Goal: Obtain resource: Obtain resource

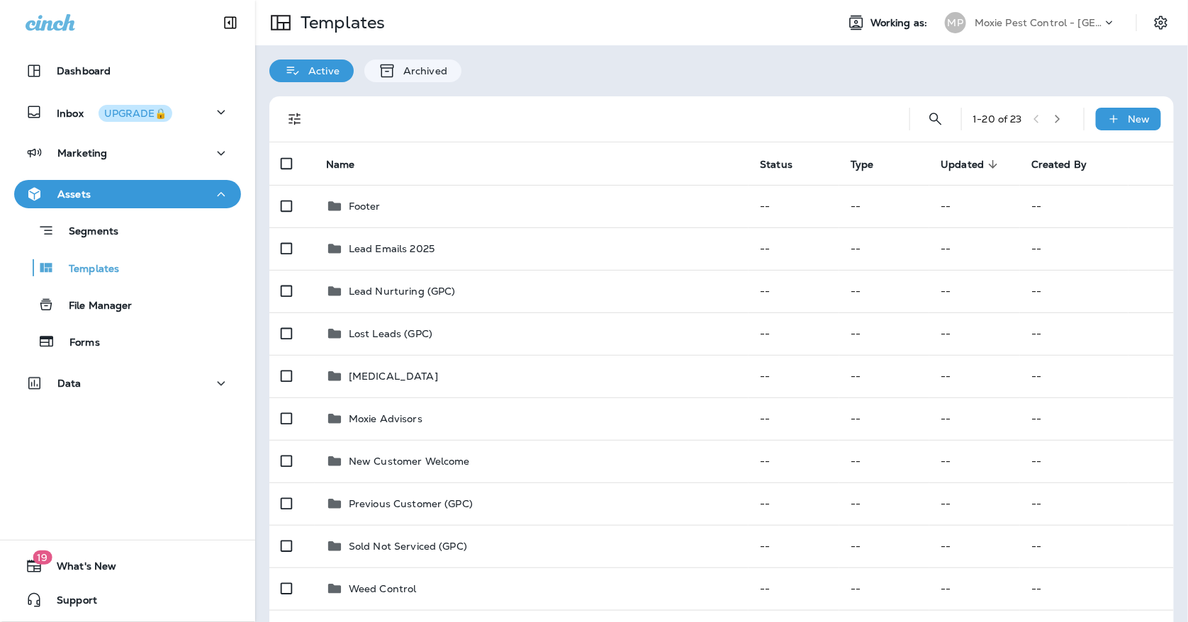
click at [223, 193] on icon "button" at bounding box center [221, 195] width 17 height 18
click at [223, 193] on icon "button" at bounding box center [222, 194] width 8 height 4
click at [98, 269] on p "Templates" at bounding box center [87, 269] width 64 height 13
click at [1109, 23] on use at bounding box center [1109, 23] width 6 height 4
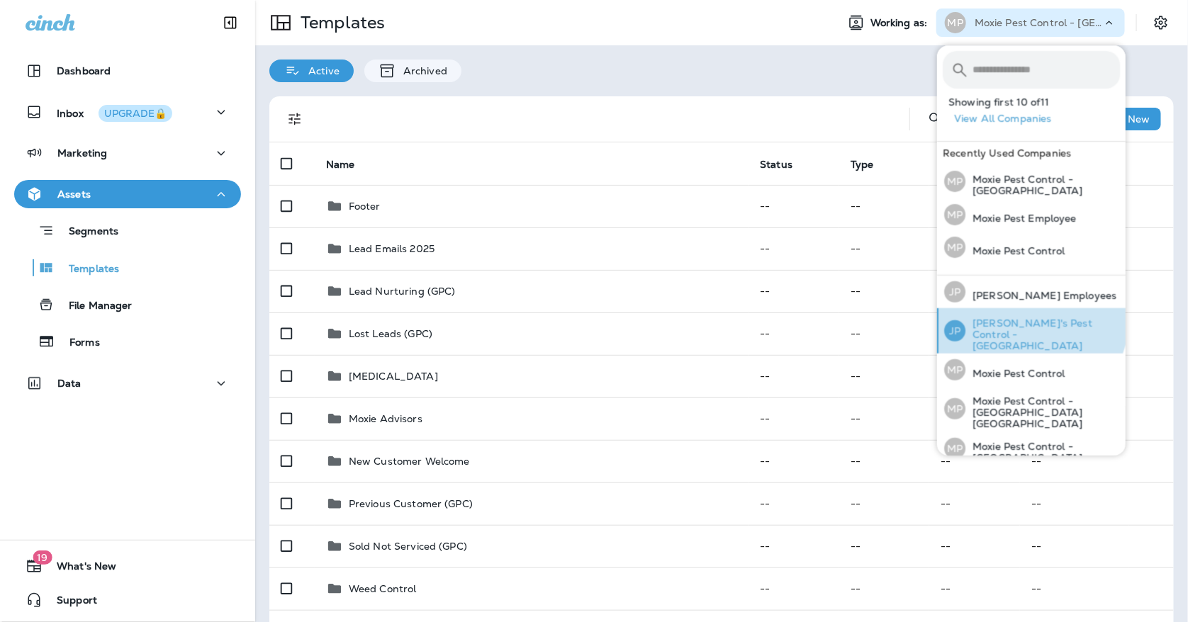
click at [1027, 317] on p "[PERSON_NAME]'s Pest Control - [GEOGRAPHIC_DATA]" at bounding box center [1042, 334] width 154 height 34
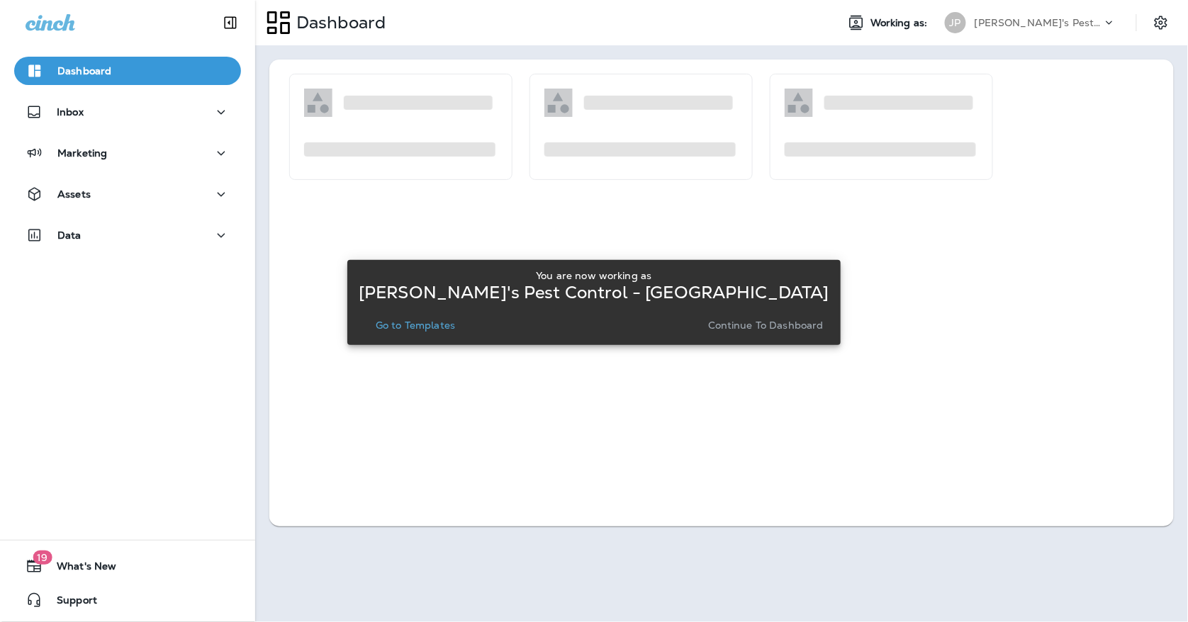
click at [455, 329] on p "Go to Templates" at bounding box center [415, 325] width 79 height 11
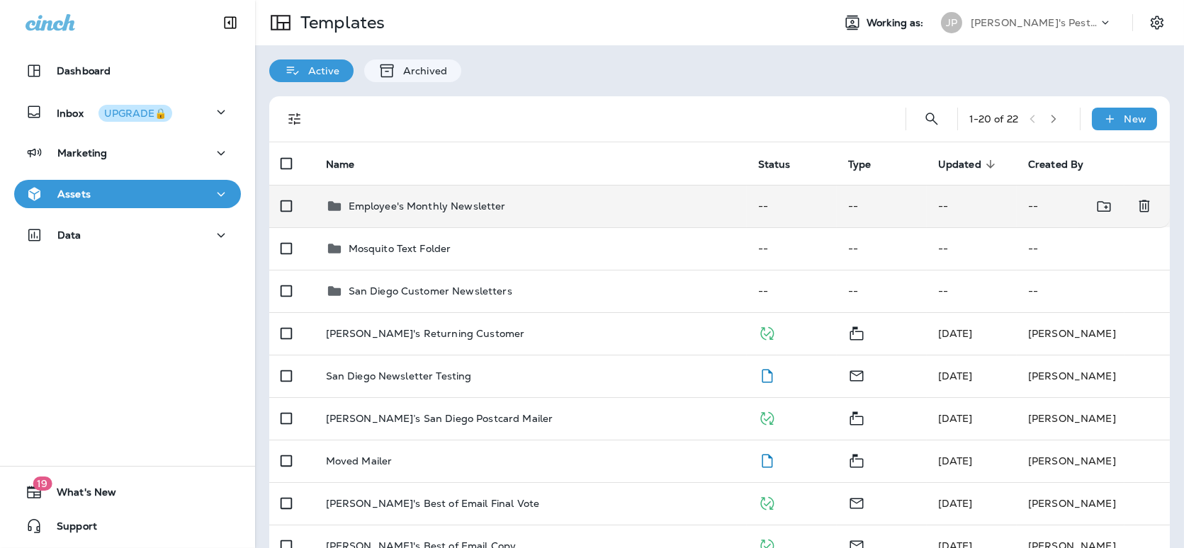
click at [393, 203] on p "Employee's Monthly Newsletter" at bounding box center [427, 206] width 157 height 11
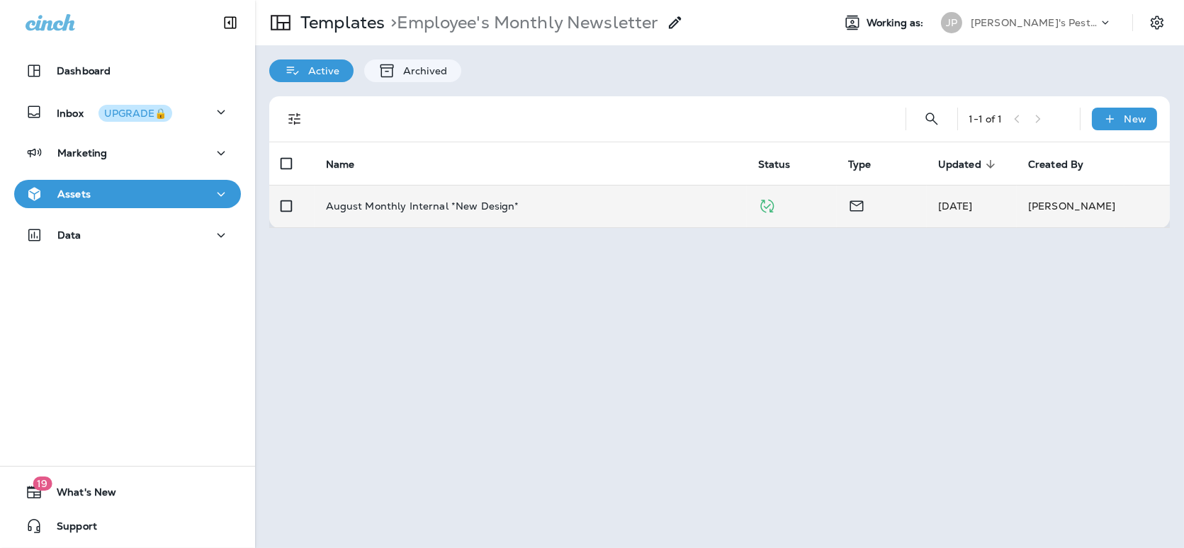
click at [359, 203] on p "August Monthly Internal *New Design*" at bounding box center [422, 206] width 193 height 11
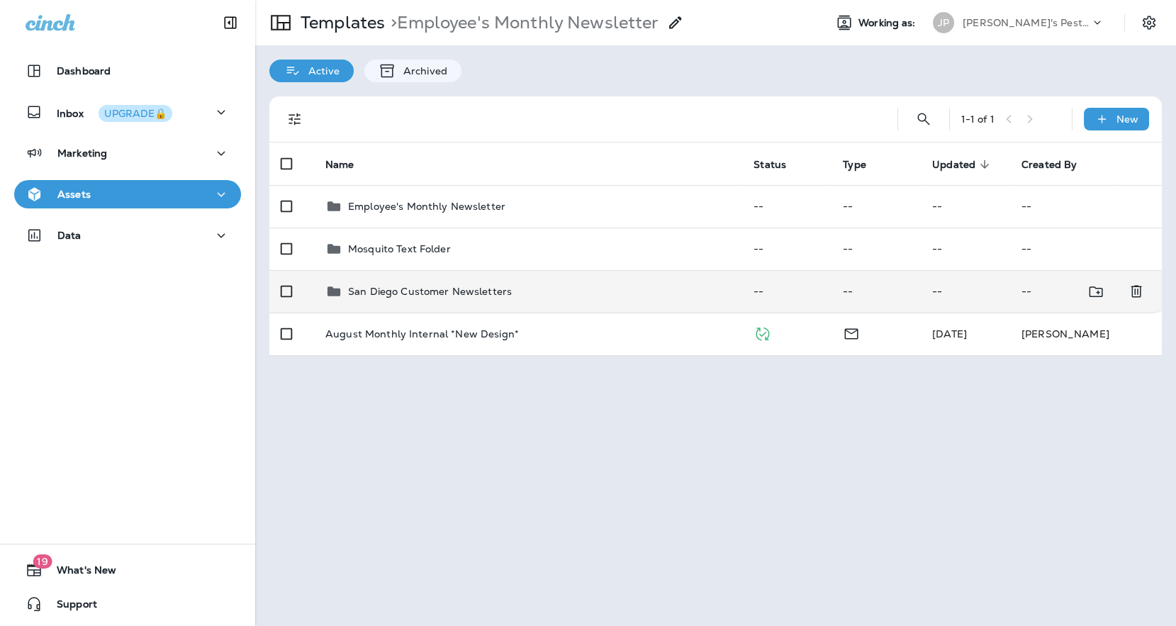
click at [407, 286] on p "San Diego Customer Newsletters" at bounding box center [430, 291] width 164 height 11
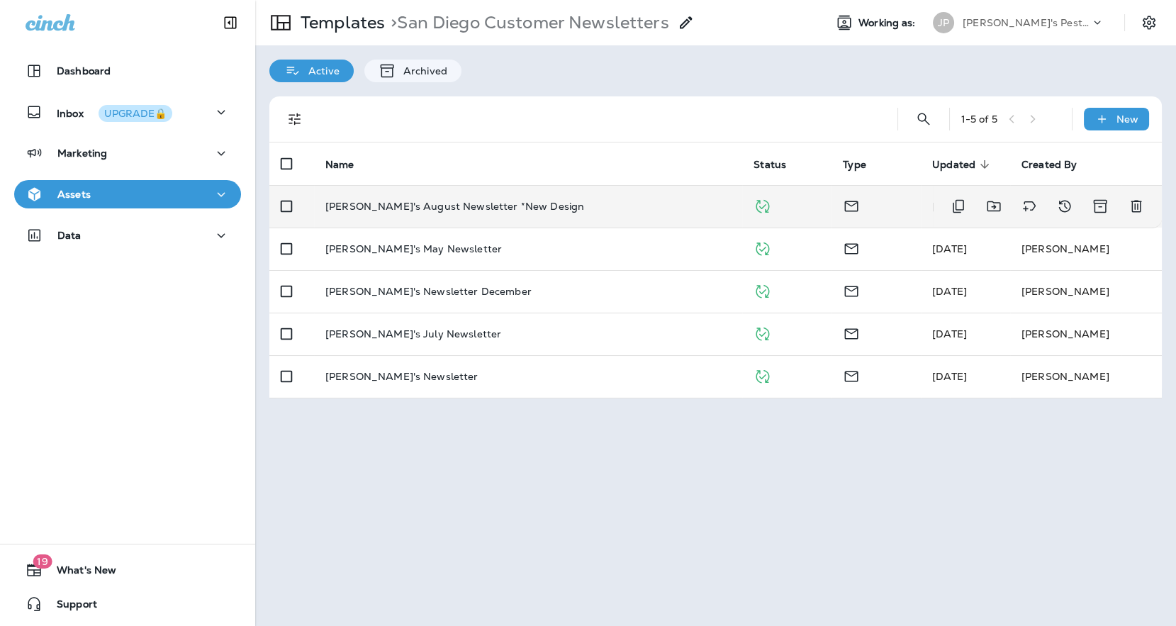
click at [441, 212] on td "[PERSON_NAME]'s August Newsletter *New Design" at bounding box center [528, 206] width 428 height 43
